Goal: Navigation & Orientation: Find specific page/section

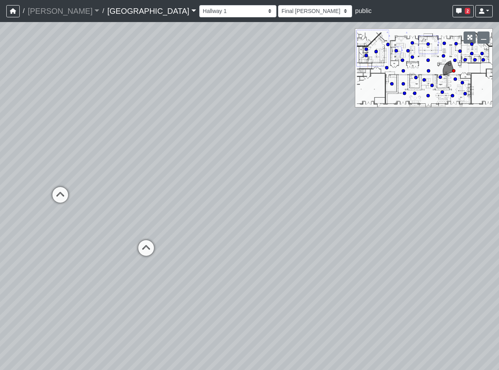
select select "jBqNCsrT4hi7AavUsCSpyD"
select select "h3ebyGk32eUmSzz99H473o"
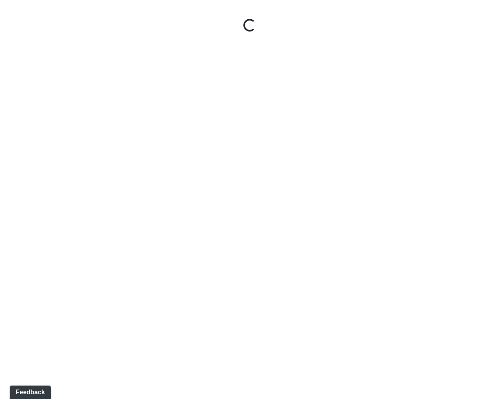
select select "rF9Y2TWouUAfWVEd1Berio"
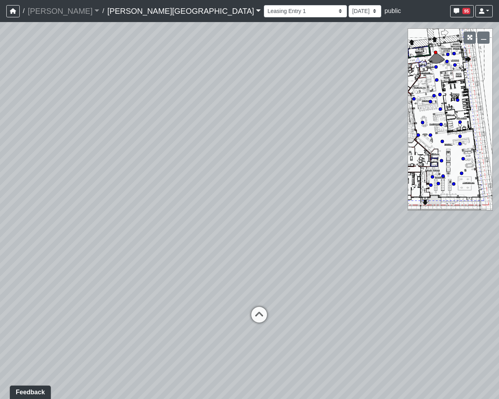
click at [124, 10] on link "Ellison Museum District" at bounding box center [184, 11] width 154 height 16
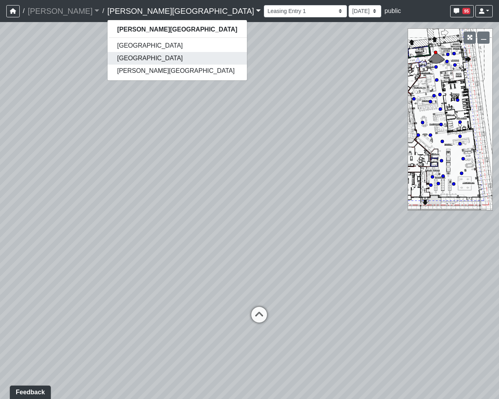
click at [107, 53] on link "[GEOGRAPHIC_DATA]" at bounding box center [176, 58] width 139 height 13
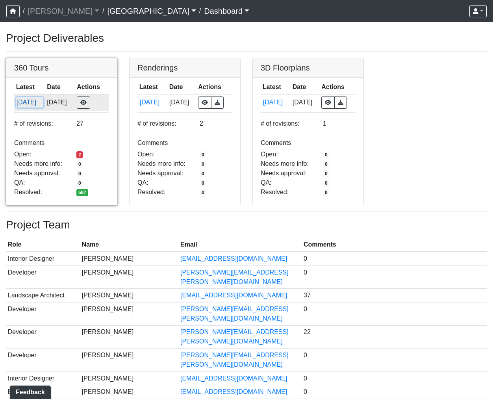
click at [24, 101] on button "[DATE]" at bounding box center [29, 102] width 27 height 10
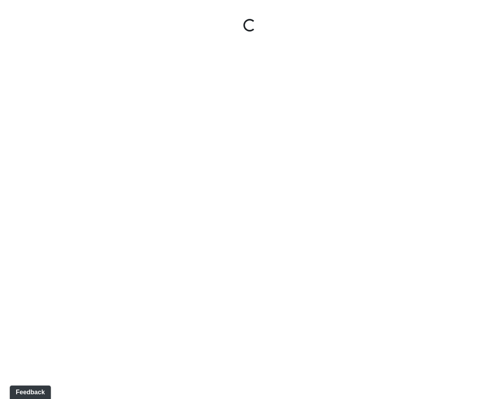
select select "gontoaMErPAtzSBVXh4ptW"
select select "h3ebyGk32eUmSzz99H473o"
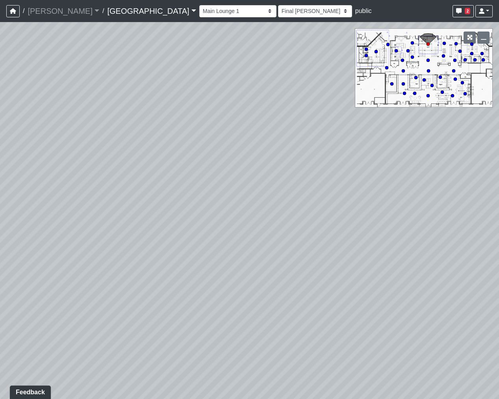
click at [452, 94] on icon at bounding box center [452, 96] width 4 height 4
select select "qraa3g3CYhQY23birKpUUB"
select select "h3ebyGk32eUmSzz99H473o"
drag, startPoint x: 217, startPoint y: 189, endPoint x: 507, endPoint y: 228, distance: 292.8
click at [498, 228] on html "/ Flournoy Flournoy Loading... / Cool Springs Cool Springs Loading... Cool Spri…" at bounding box center [249, 199] width 499 height 399
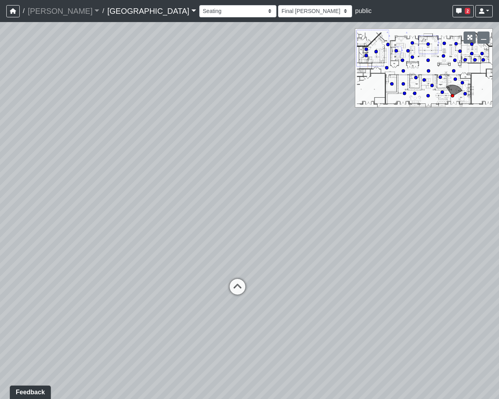
drag, startPoint x: 263, startPoint y: 203, endPoint x: 269, endPoint y: 178, distance: 26.0
click at [269, 178] on div "Loading... Pool Courtyard Entry 1 Loading... Main Lounge 2 Loading... Pool Cour…" at bounding box center [249, 210] width 499 height 377
click at [370, 243] on div "Loading... Pool Courtyard Entry 1 Loading... Main Lounge 2 Loading... Pool Cour…" at bounding box center [249, 210] width 499 height 377
